Goal: Find specific page/section: Find specific page/section

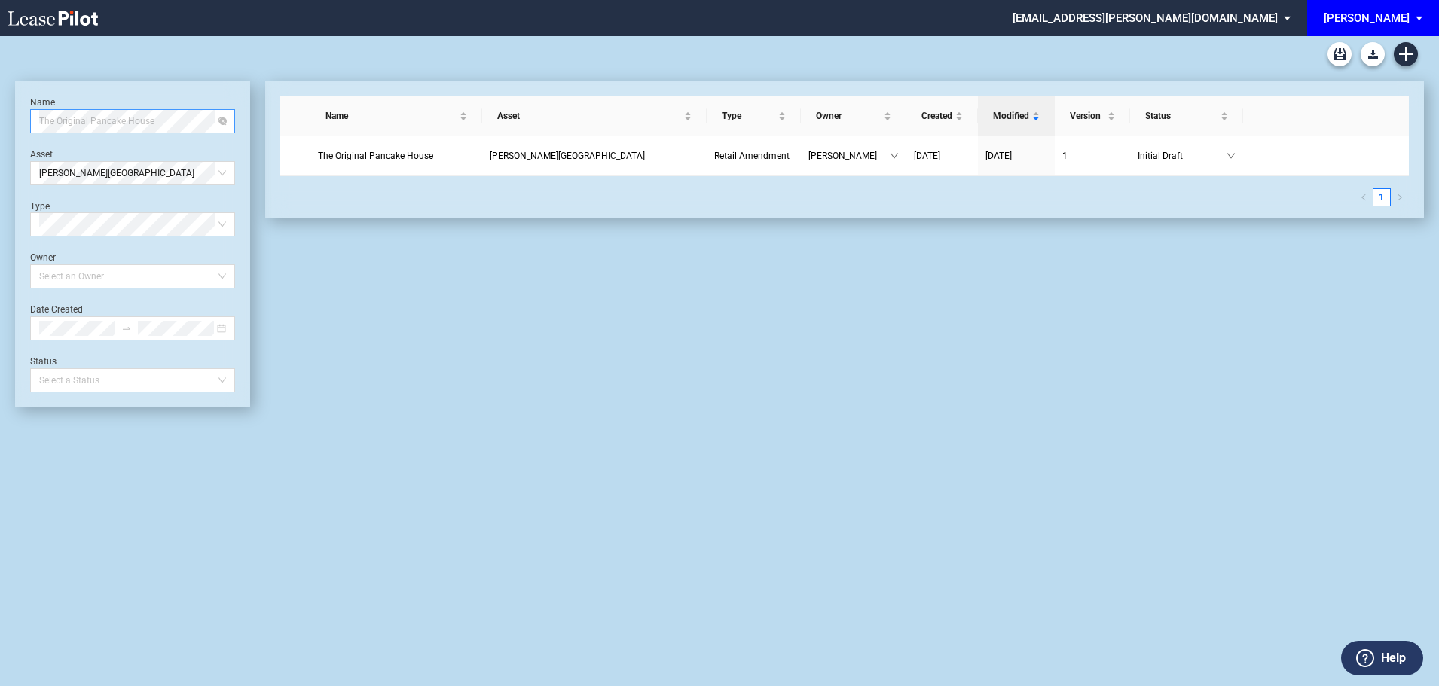
click at [203, 127] on span "The Original Pancake House" at bounding box center [132, 121] width 187 height 23
click at [113, 149] on div "Simply South Pure Indian Vegetarian" at bounding box center [132, 151] width 181 height 15
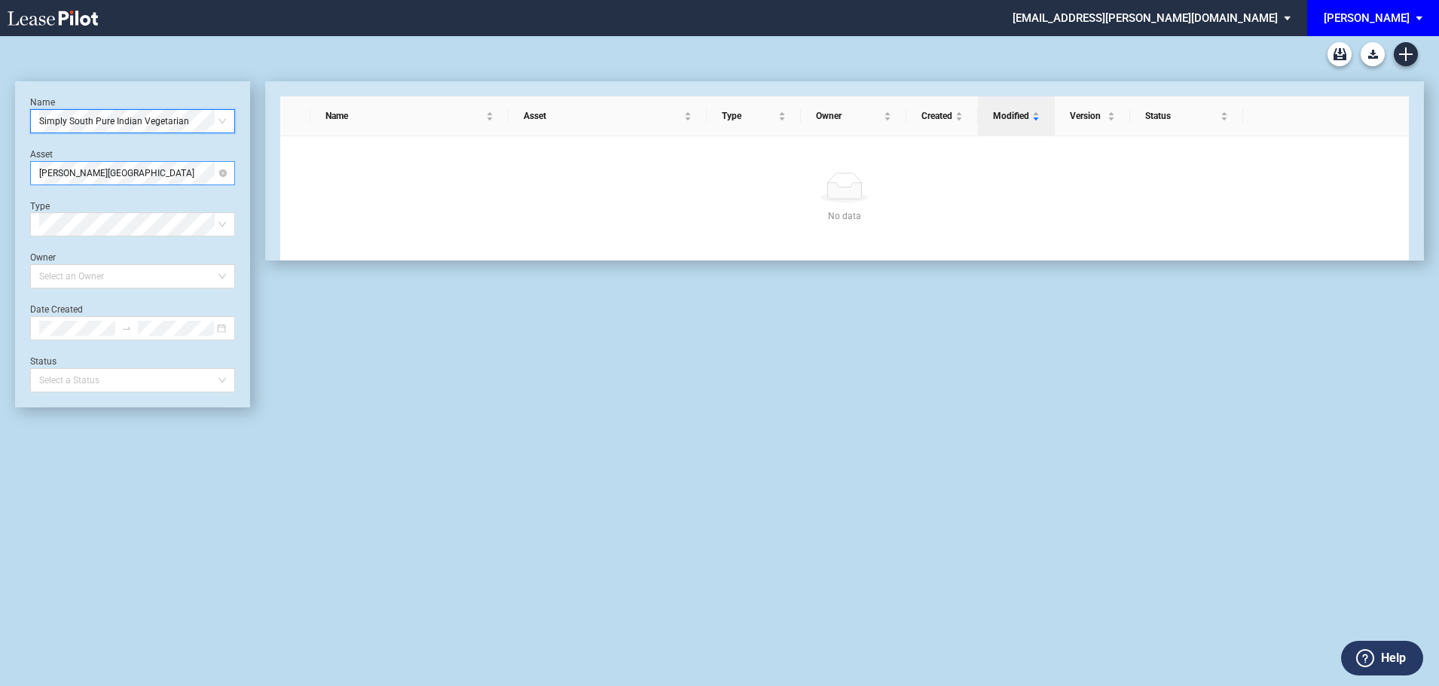
click at [102, 175] on span "Trenholm Plaza" at bounding box center [132, 173] width 187 height 23
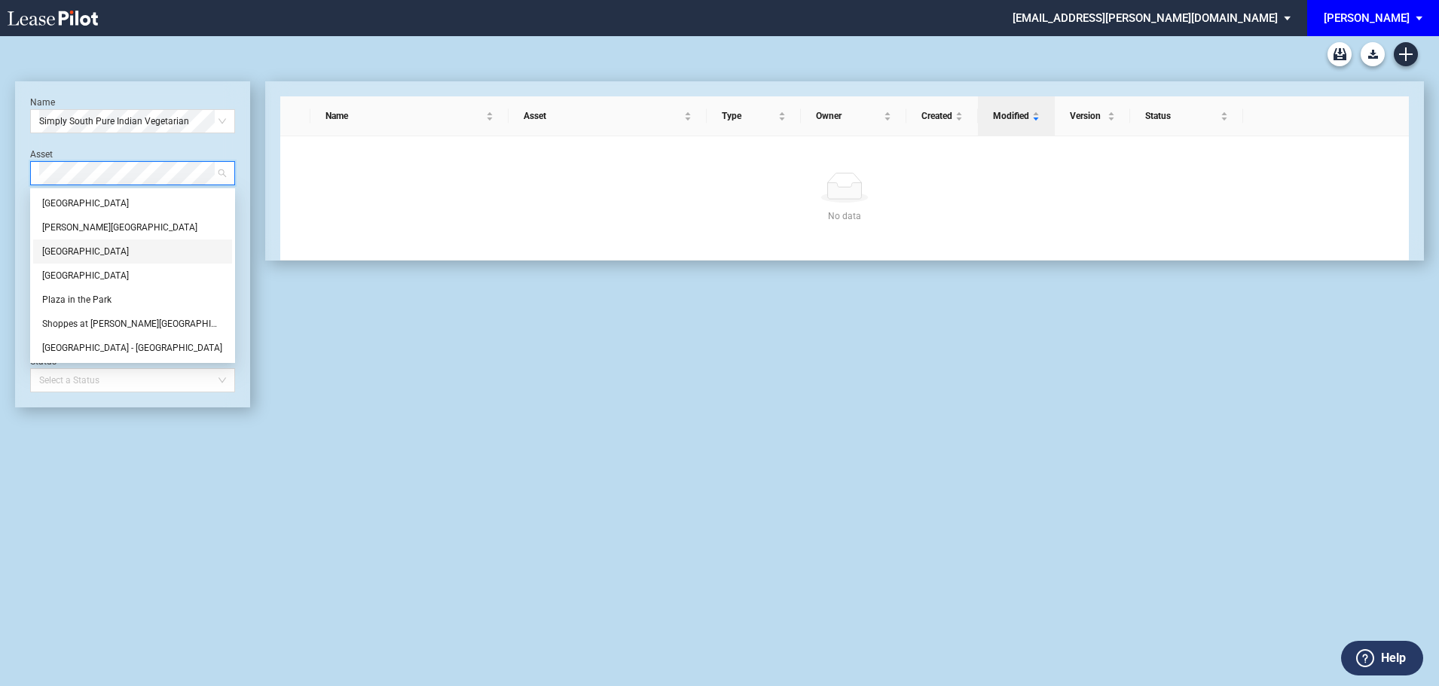
click at [93, 255] on div "[GEOGRAPHIC_DATA]" at bounding box center [132, 251] width 181 height 15
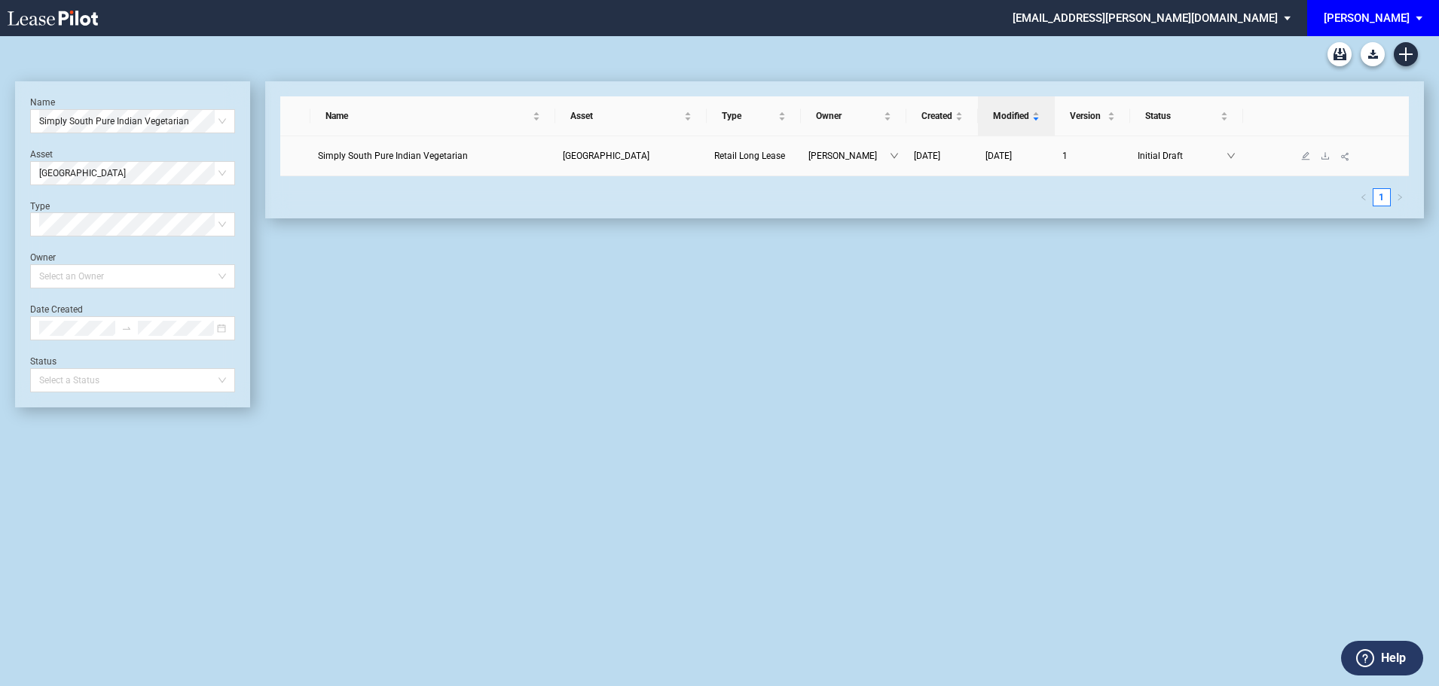
click at [450, 155] on span "Simply South Pure Indian Vegetarian" at bounding box center [393, 156] width 150 height 11
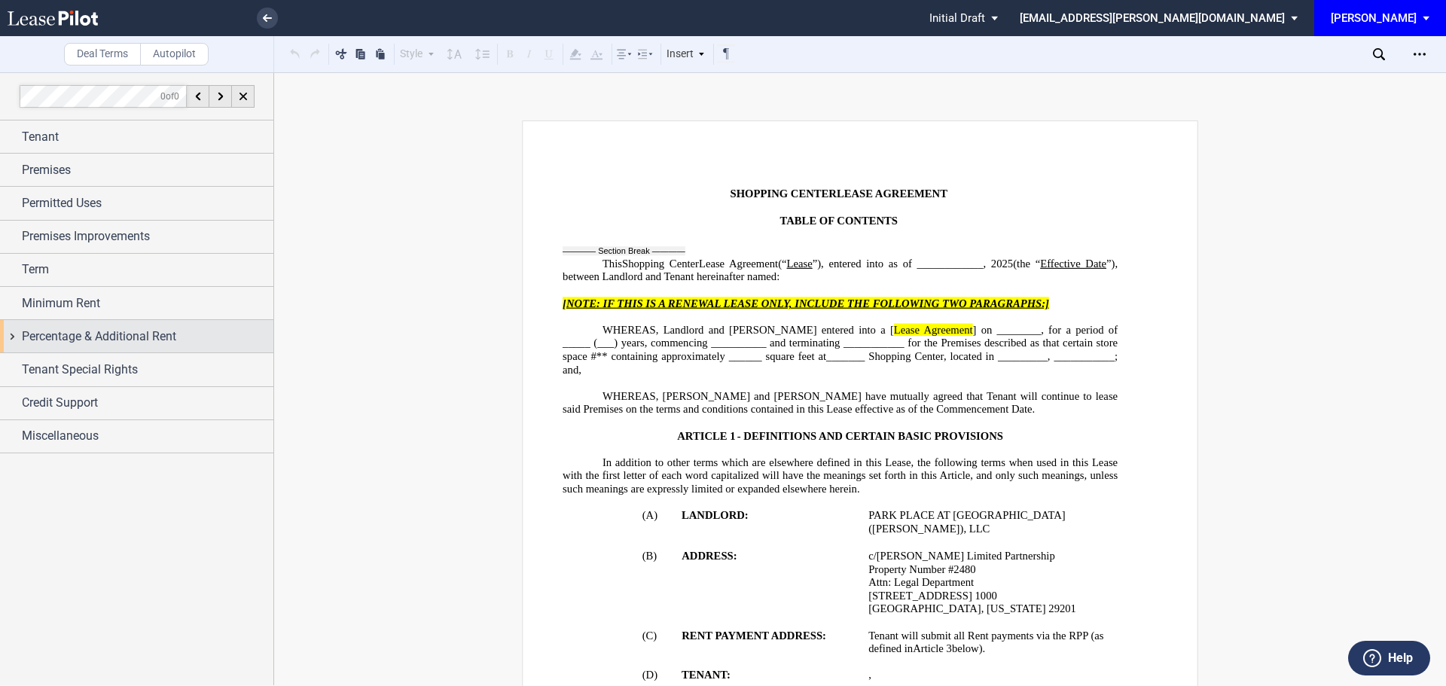
click at [79, 340] on span "Percentage & Additional Rent" at bounding box center [99, 337] width 154 height 18
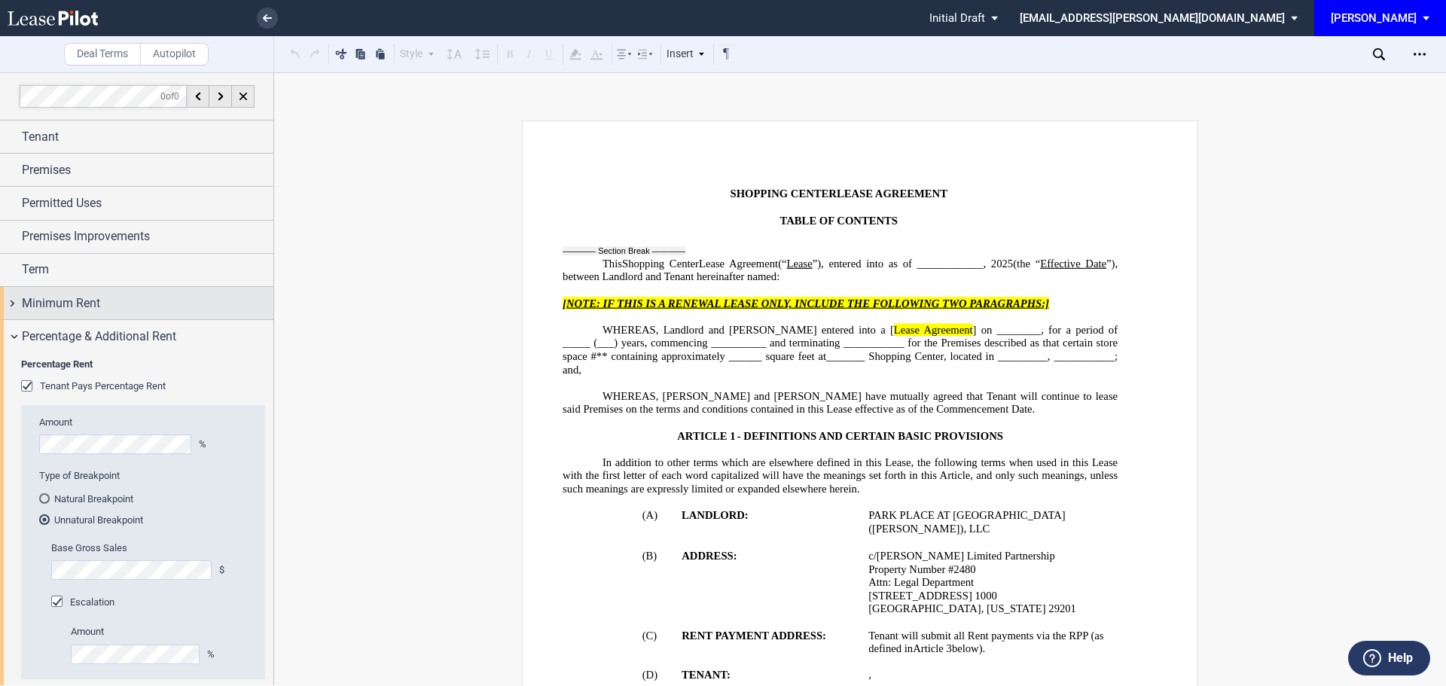
click at [91, 296] on span "Minimum Rent" at bounding box center [61, 303] width 78 height 18
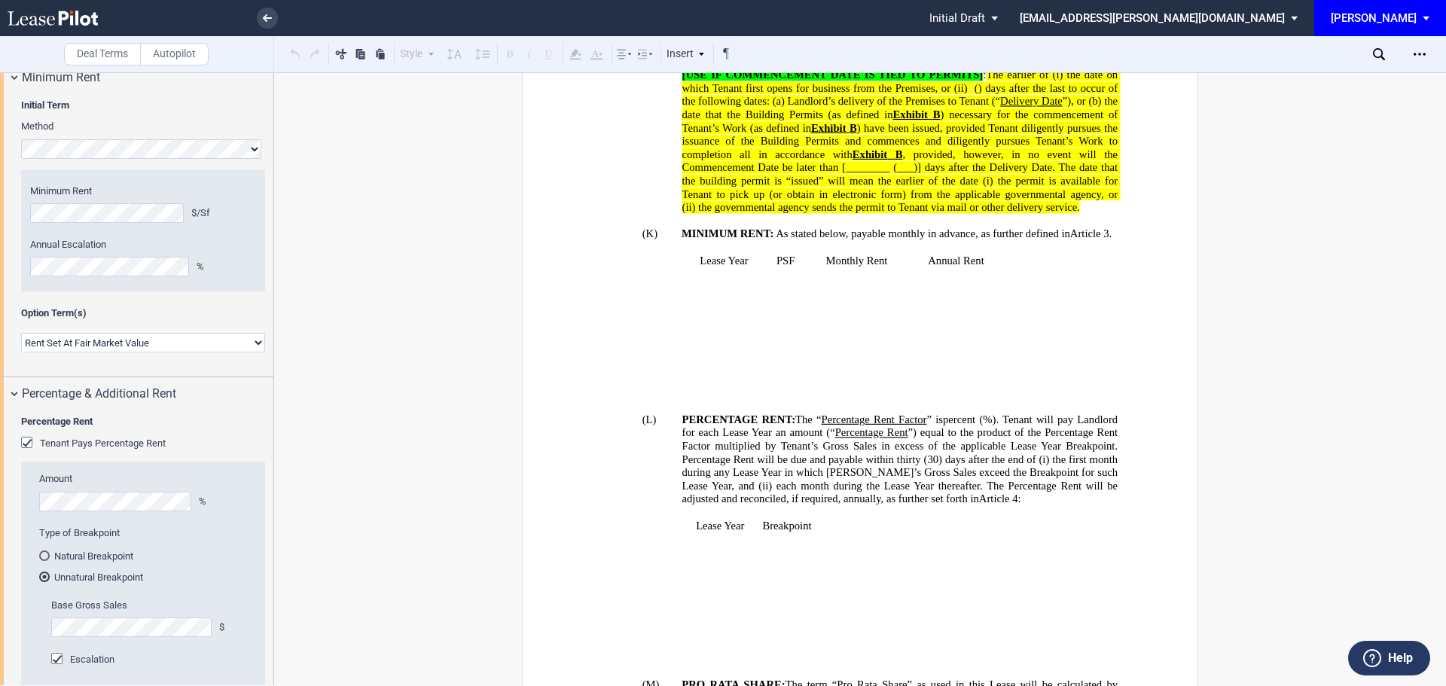
scroll to position [1130, 0]
